Goal: Transaction & Acquisition: Purchase product/service

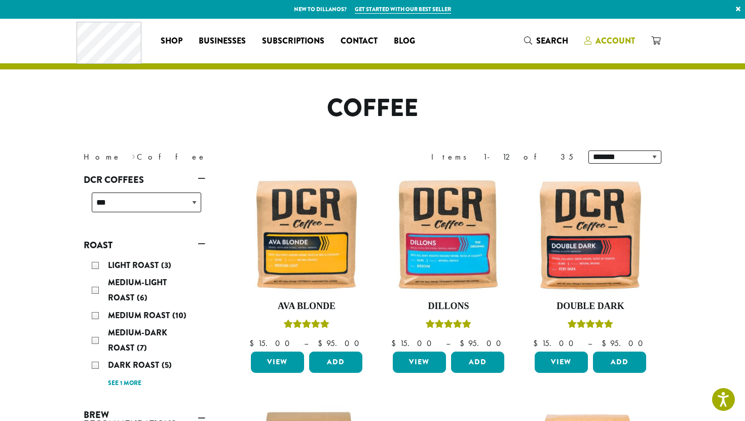
click at [604, 43] on span "Account" at bounding box center [615, 41] width 40 height 12
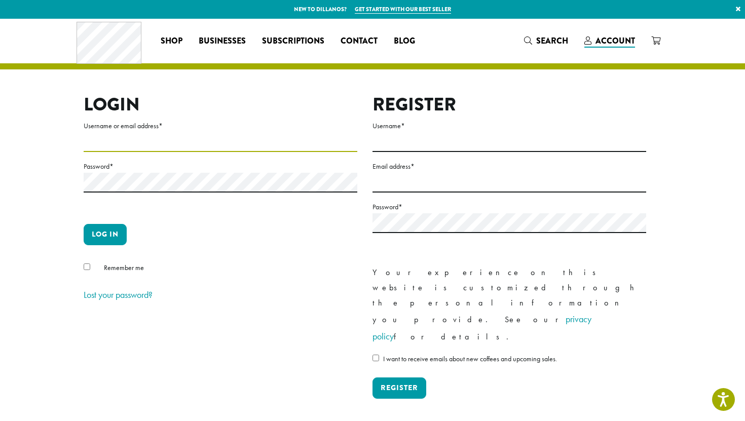
click at [195, 142] on input "Username or email address *" at bounding box center [221, 142] width 274 height 20
type input "**********"
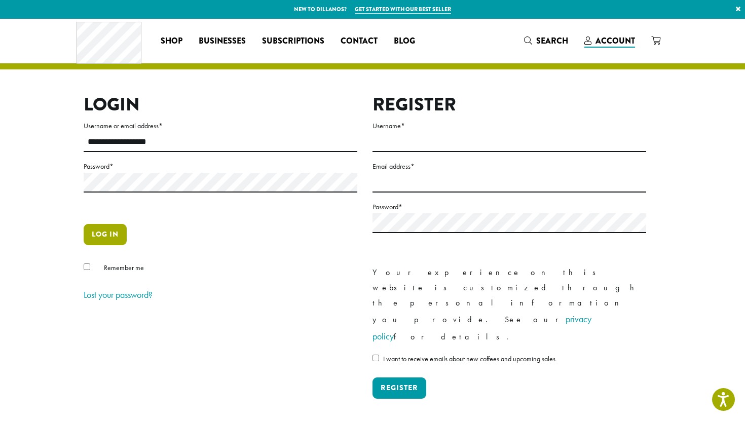
click at [121, 229] on button "Log in" at bounding box center [105, 234] width 43 height 21
click at [104, 239] on button "Log in" at bounding box center [105, 234] width 43 height 21
click at [94, 239] on button "Log in" at bounding box center [105, 234] width 43 height 21
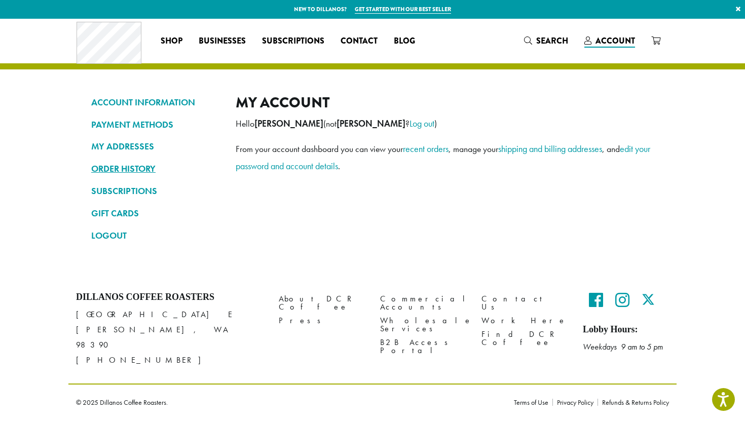
click at [129, 168] on link "ORDER HISTORY" at bounding box center [155, 168] width 129 height 17
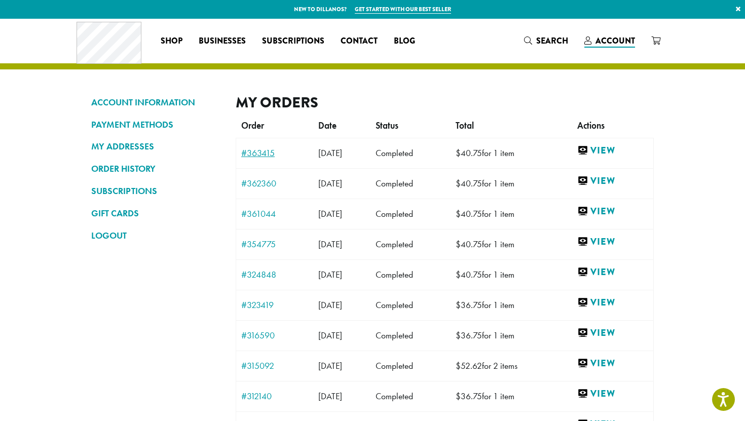
click at [258, 153] on link "#363415" at bounding box center [274, 152] width 67 height 9
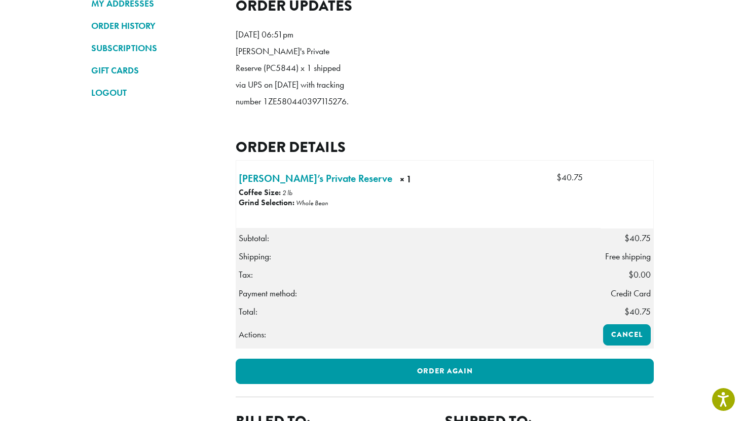
scroll to position [144, 0]
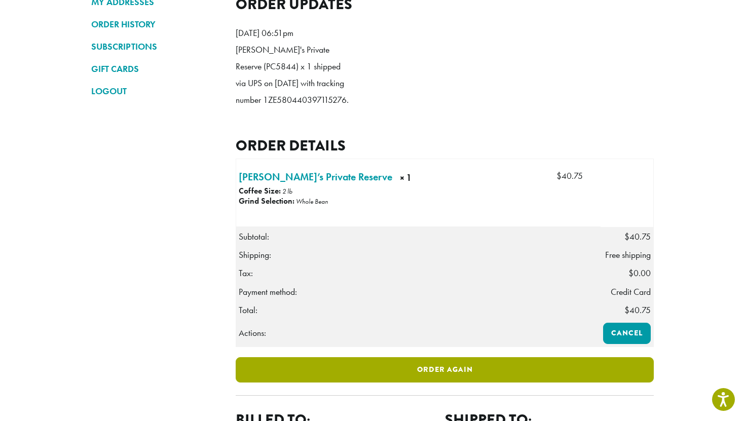
click at [435, 383] on link "Order again" at bounding box center [445, 369] width 418 height 25
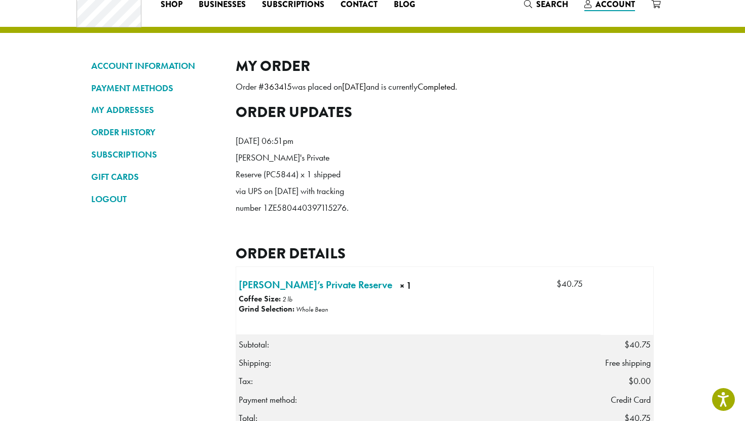
scroll to position [0, 0]
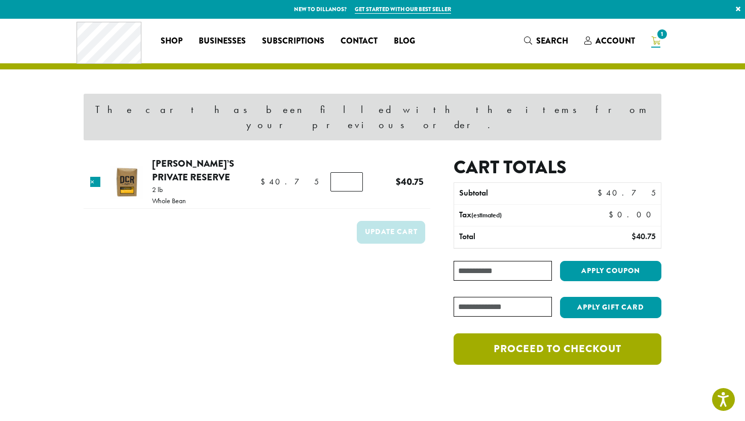
click at [546, 333] on link "Proceed to checkout" at bounding box center [557, 348] width 208 height 31
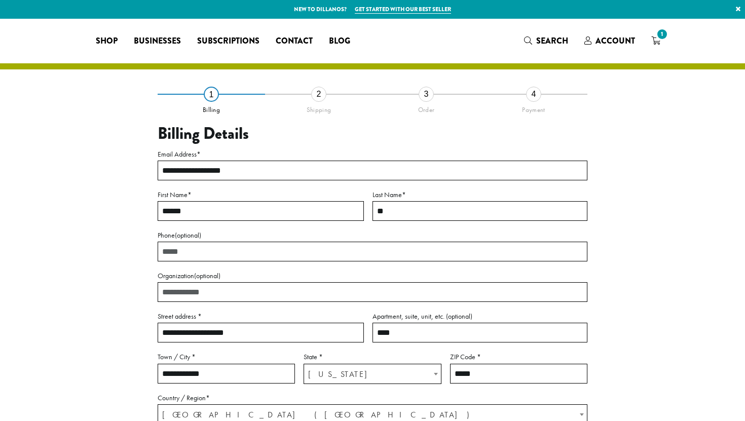
select select "**"
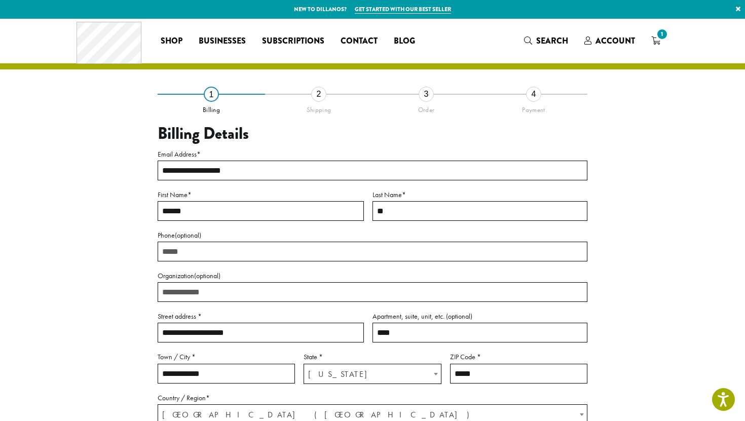
click at [611, 28] on div "Coffee All Coffees Best Sellers Blends Single Origins Dillanos Limited Organic …" at bounding box center [373, 41] width 592 height 42
click at [596, 39] on span "Account" at bounding box center [615, 41] width 40 height 12
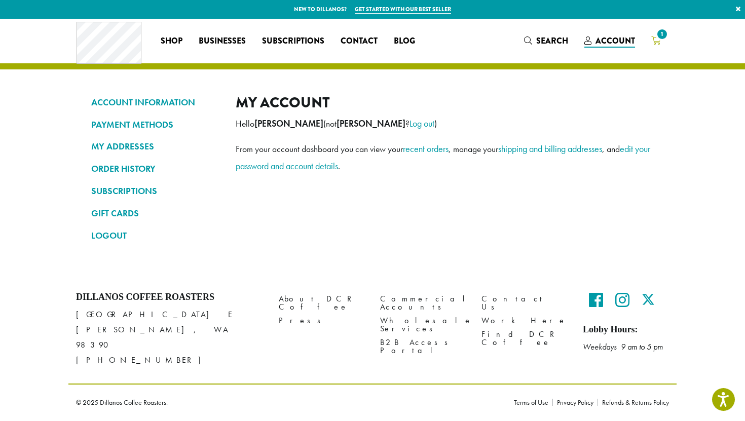
click at [657, 41] on icon "1" at bounding box center [655, 40] width 9 height 8
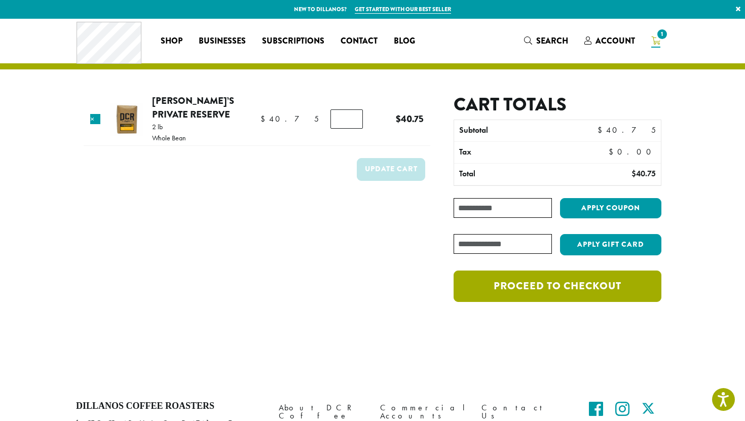
click at [550, 283] on link "Proceed to checkout" at bounding box center [557, 286] width 208 height 31
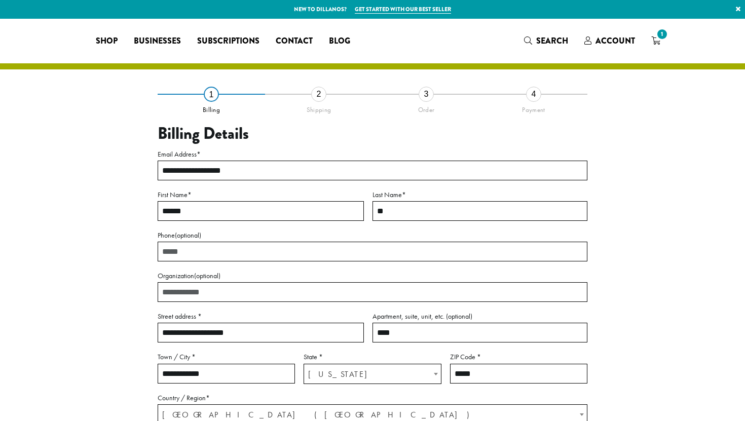
select select "**"
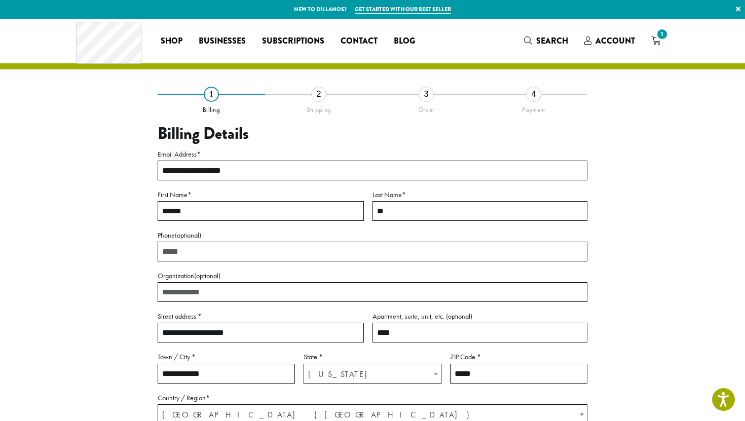
click at [106, 279] on div "**********" at bounding box center [373, 299] width 578 height 411
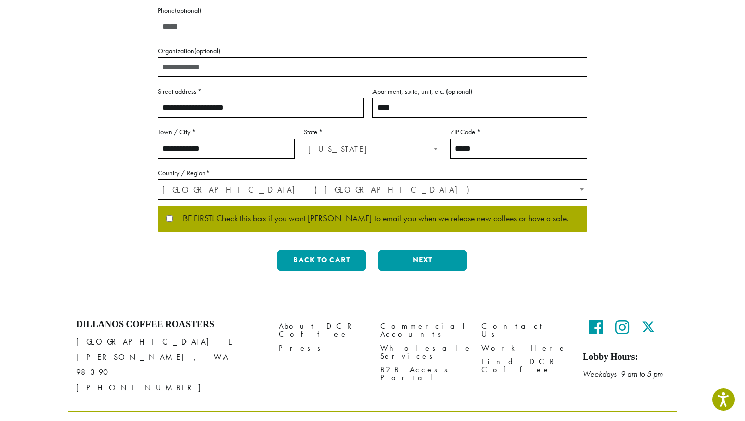
scroll to position [226, 0]
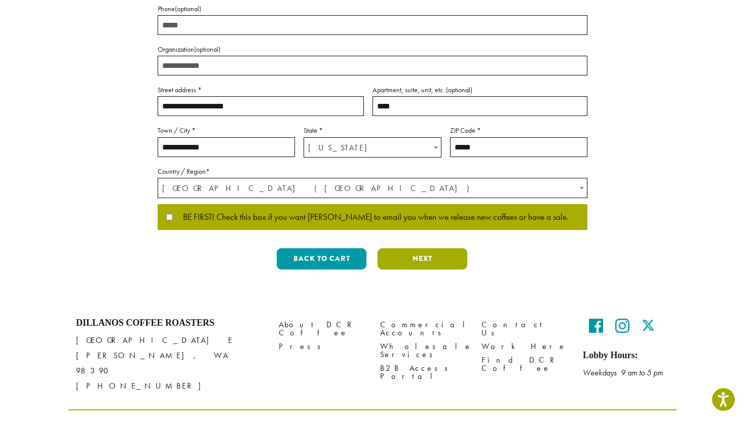
click at [399, 258] on button "Next" at bounding box center [422, 258] width 90 height 21
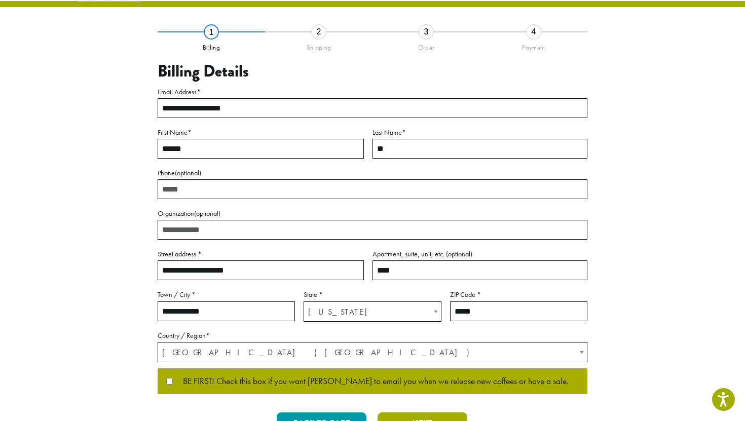
scroll to position [7, 0]
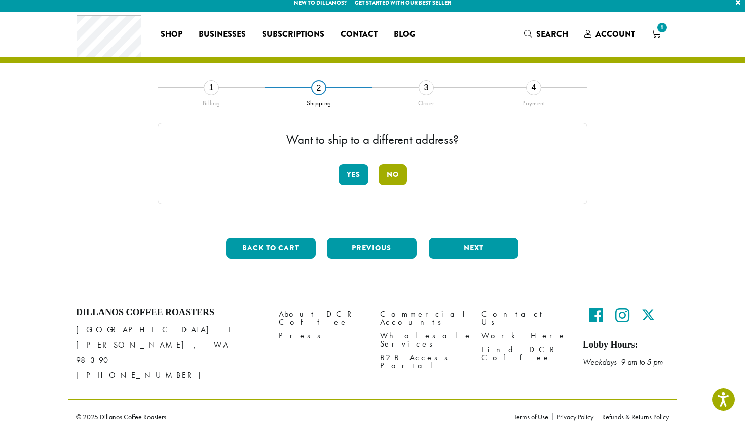
click at [393, 182] on button "No" at bounding box center [393, 174] width 28 height 21
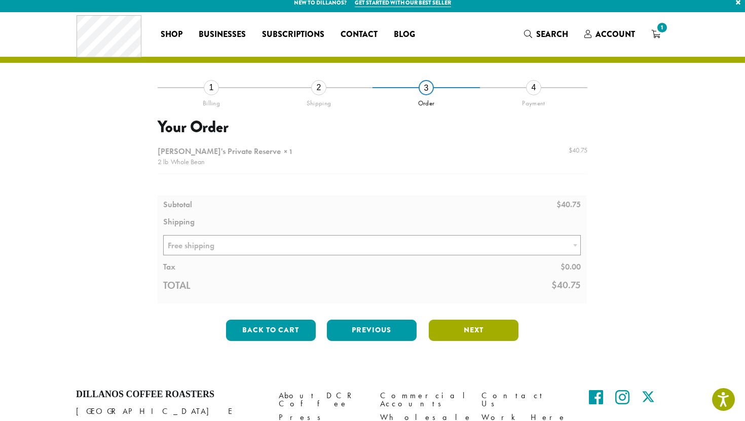
click at [454, 333] on button "Next" at bounding box center [474, 330] width 90 height 21
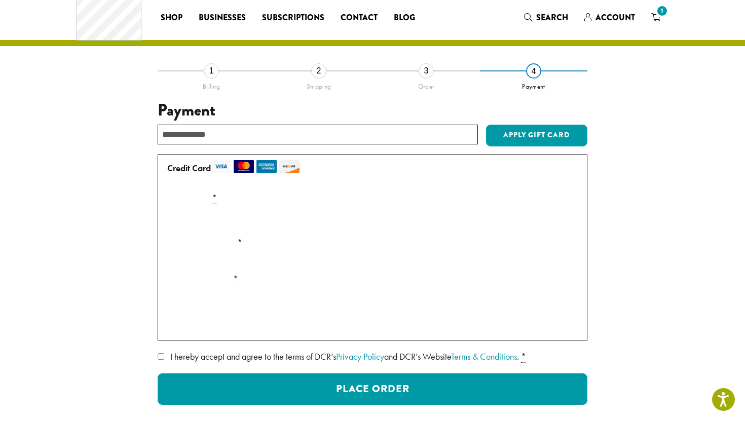
scroll to position [43, 0]
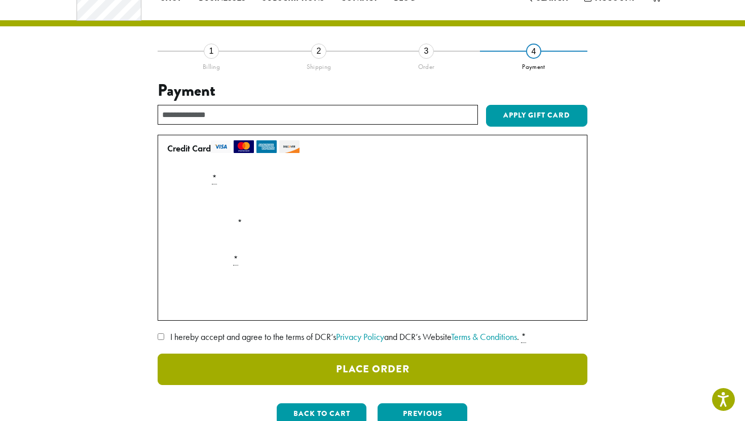
click at [333, 365] on button "Place Order" at bounding box center [373, 369] width 430 height 31
